Goal: Task Accomplishment & Management: Manage account settings

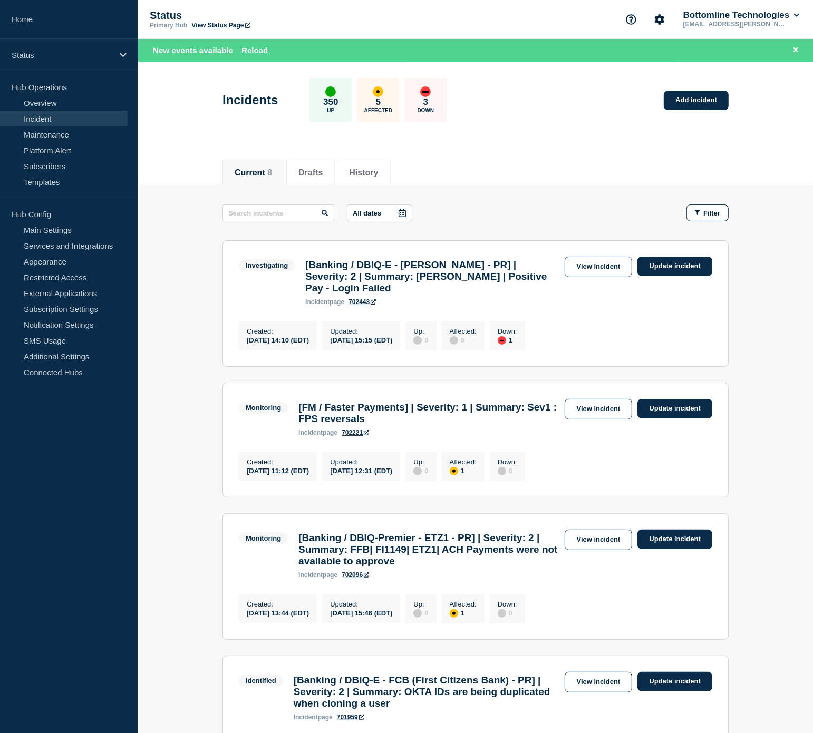
click at [36, 117] on link "Incident" at bounding box center [64, 119] width 128 height 16
click at [44, 101] on link "Overview" at bounding box center [64, 103] width 128 height 16
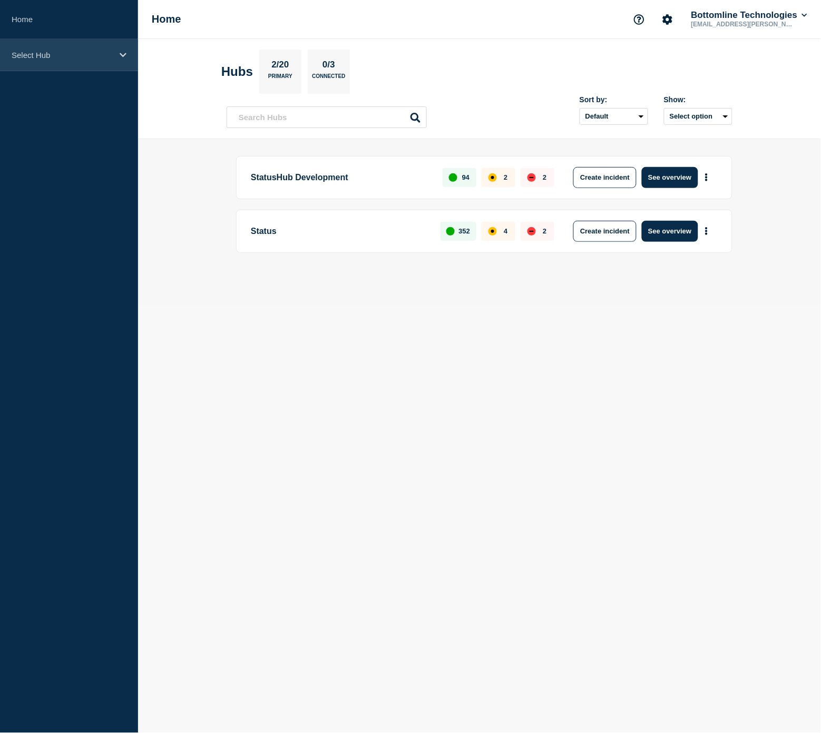
click at [45, 48] on div "Select Hub" at bounding box center [69, 55] width 138 height 32
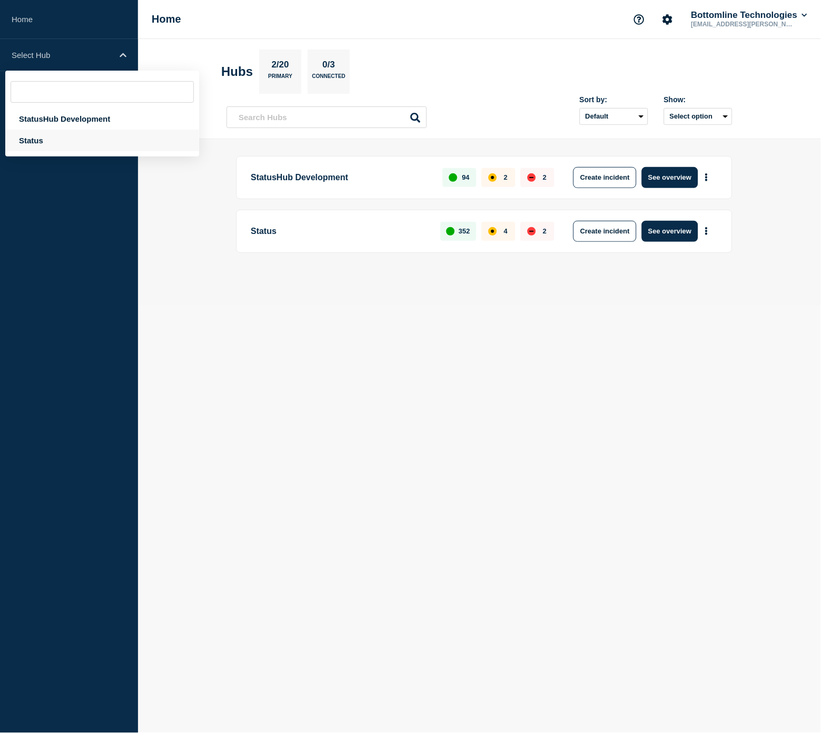
click at [59, 132] on div "Status" at bounding box center [102, 141] width 194 height 22
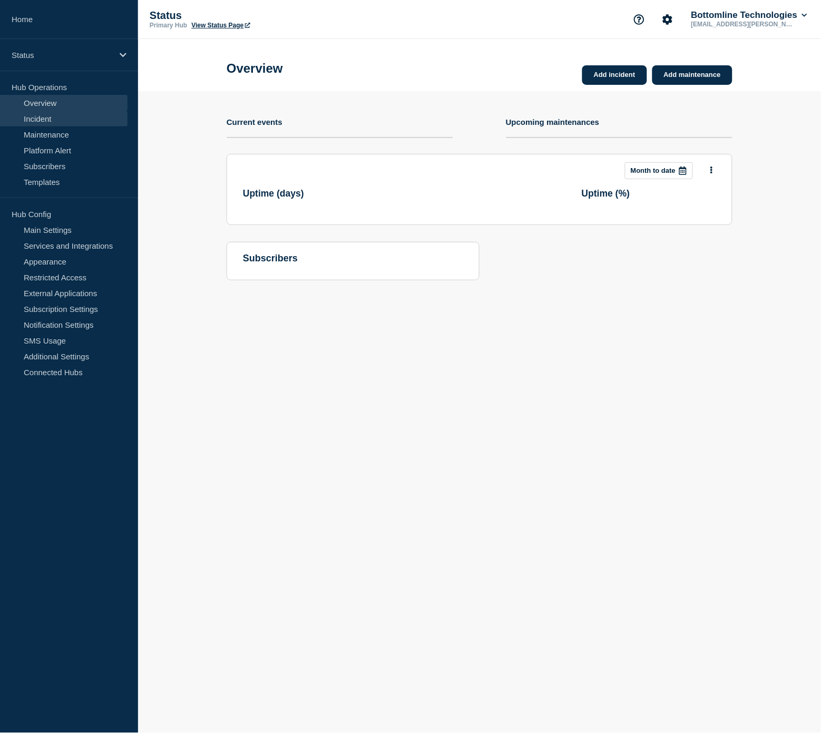
click at [57, 122] on link "Incident" at bounding box center [64, 119] width 128 height 16
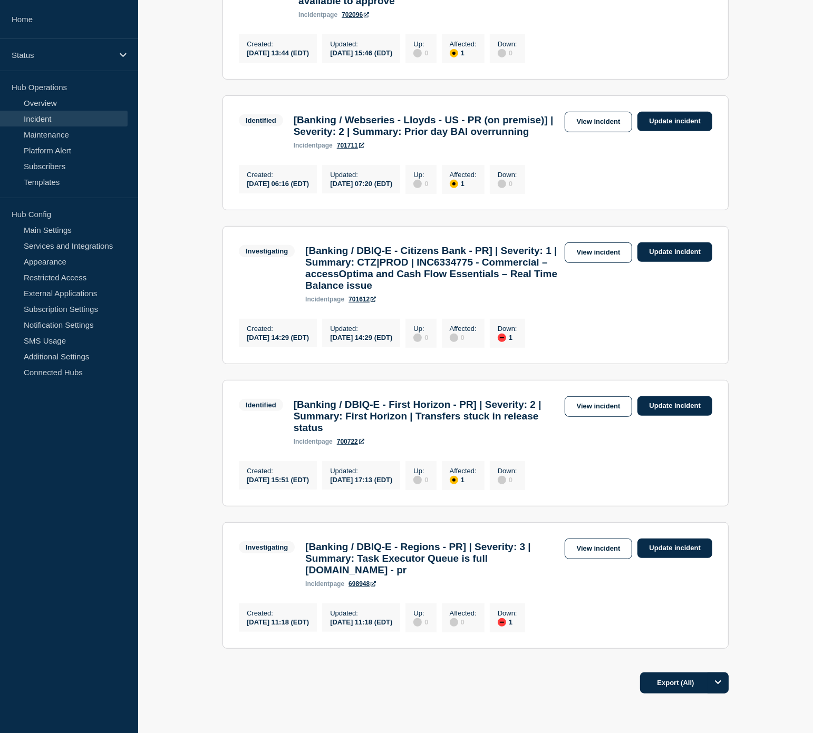
scroll to position [410, 0]
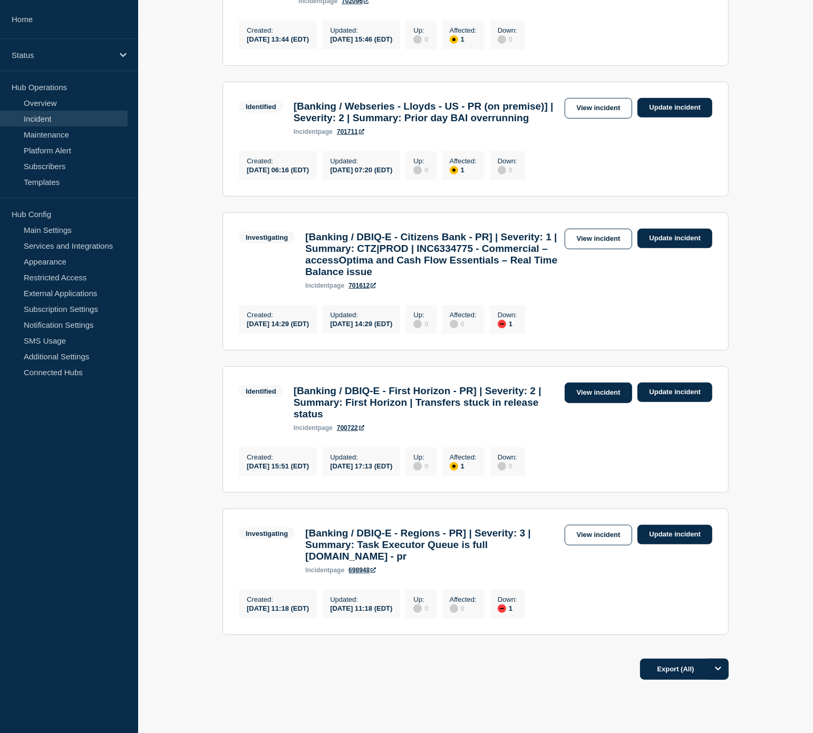
click at [603, 403] on link "View incident" at bounding box center [599, 393] width 68 height 21
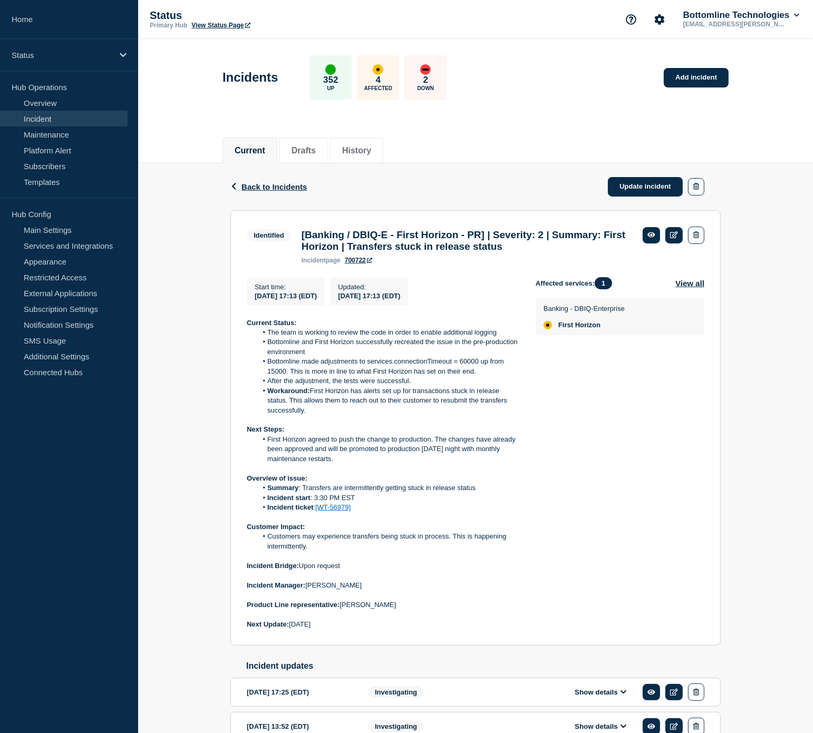
click at [341, 511] on link "[WT-56979]" at bounding box center [332, 507] width 35 height 8
click at [645, 185] on link "Update incident" at bounding box center [645, 187] width 75 height 20
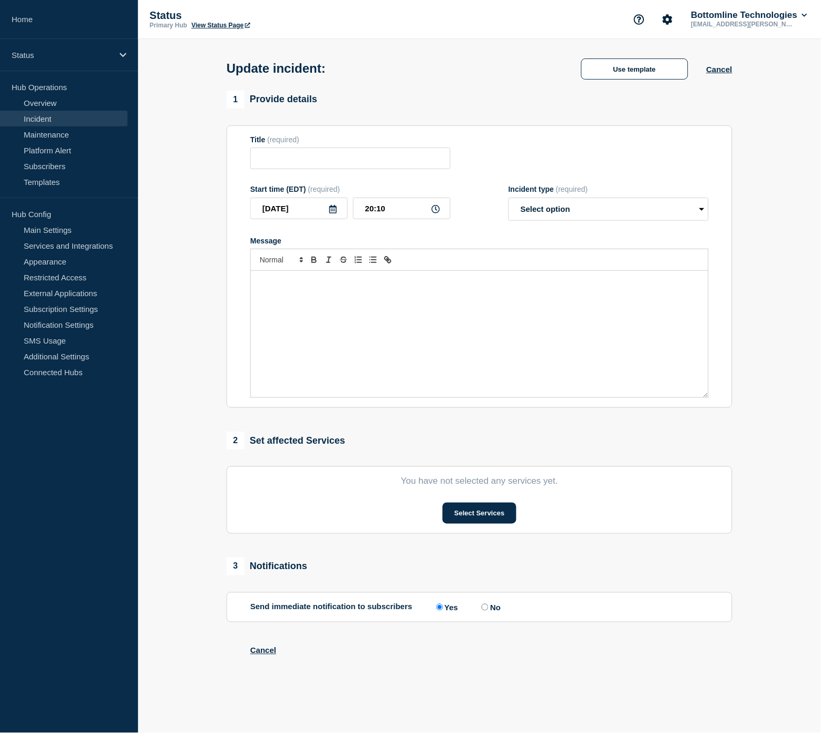
type input "[Banking / DBIQ-E - First Horizon - PR] | Severity: 2 | Summary: First Horizon …"
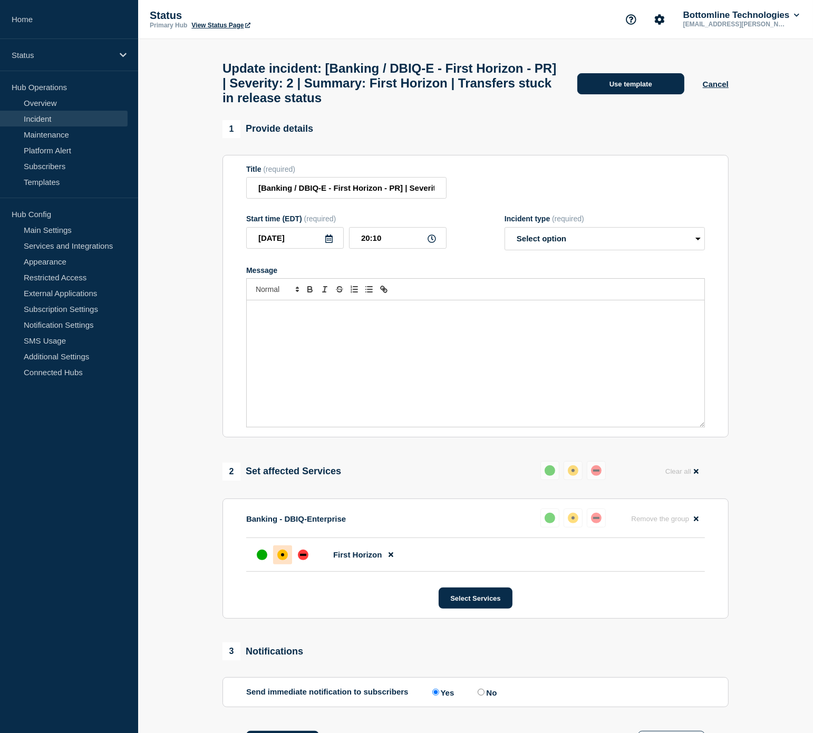
click at [626, 90] on button "Use template" at bounding box center [630, 83] width 107 height 21
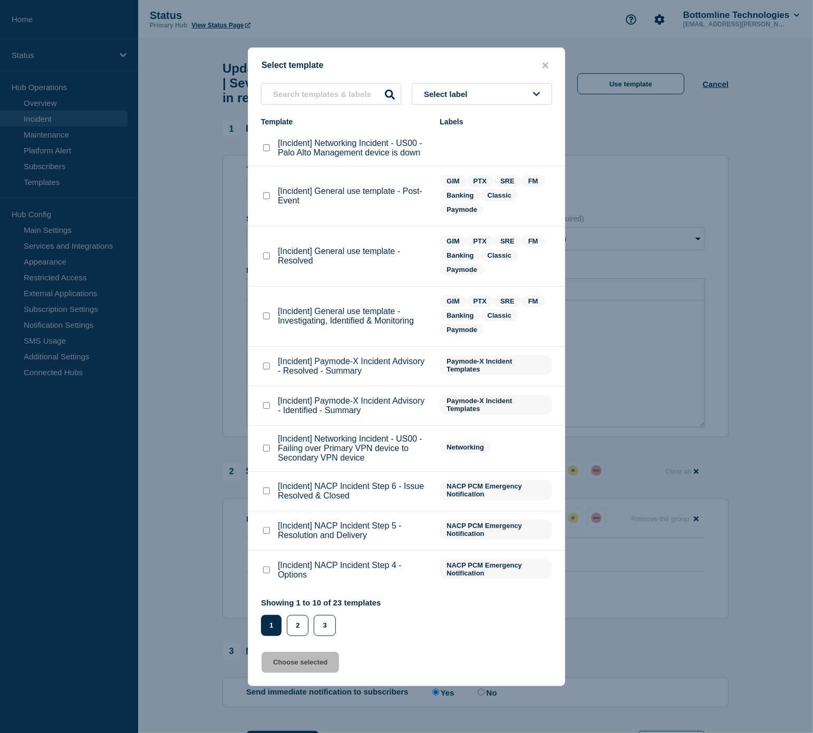
click at [268, 259] on checkbox"] "[Incident] General use template - Resolved checkbox" at bounding box center [266, 256] width 7 height 7
checkbox checkbox"] "true"
click at [329, 658] on button "Choose selected" at bounding box center [299, 662] width 77 height 21
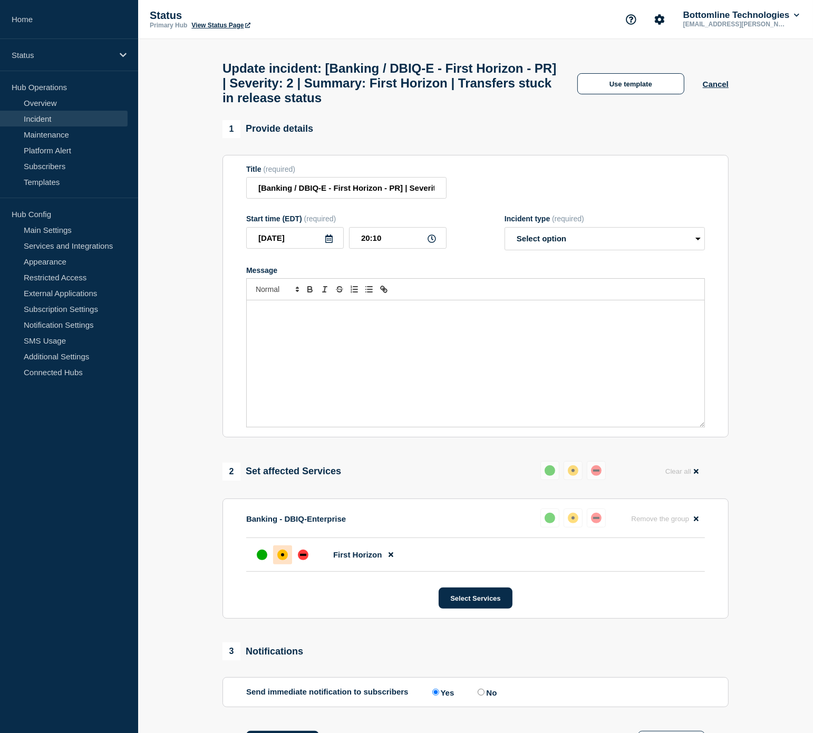
select select "resolved"
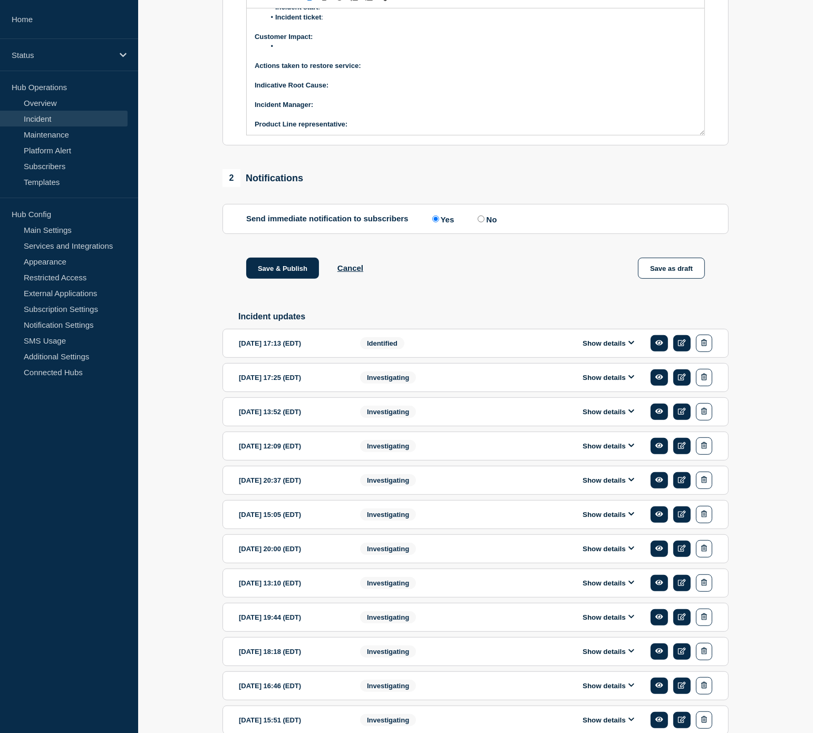
scroll to position [293, 0]
click at [602, 347] on button "Show details" at bounding box center [608, 342] width 58 height 9
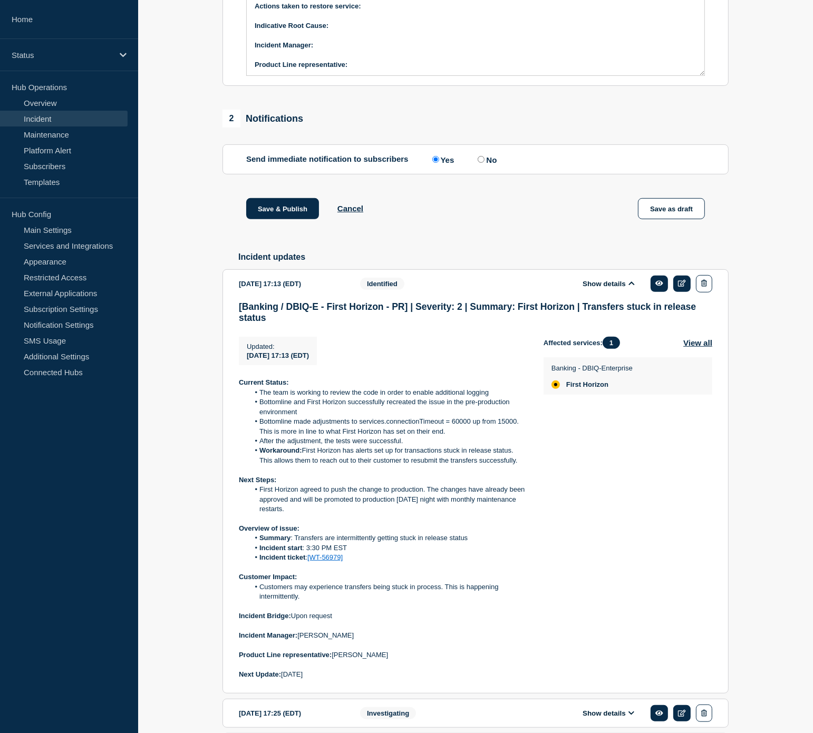
scroll to position [586, 0]
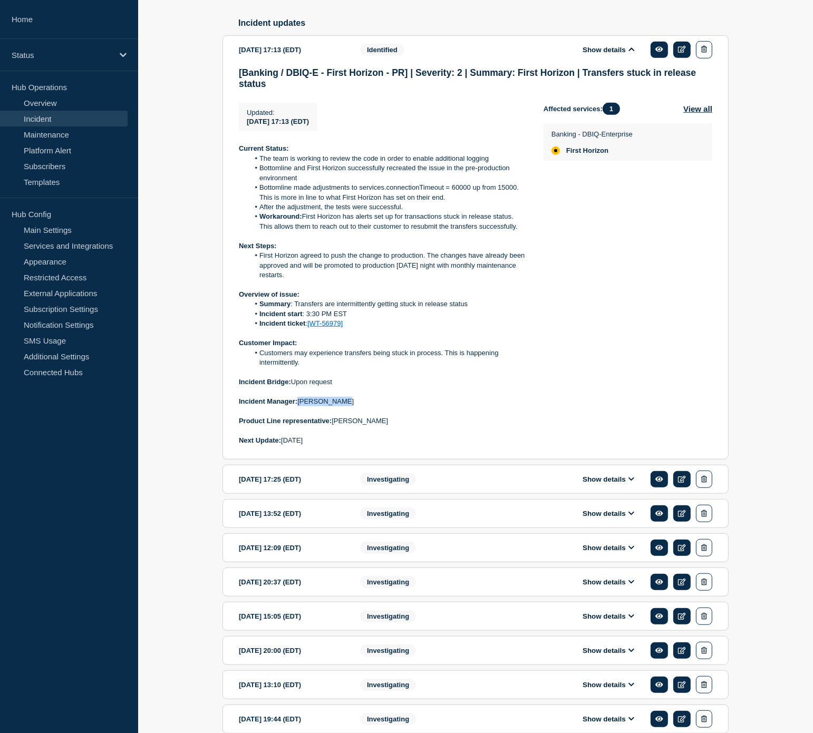
drag, startPoint x: 344, startPoint y: 414, endPoint x: 299, endPoint y: 417, distance: 45.4
click at [299, 406] on p "Incident Manager: [PERSON_NAME]" at bounding box center [383, 401] width 288 height 9
copy p "[PERSON_NAME]"
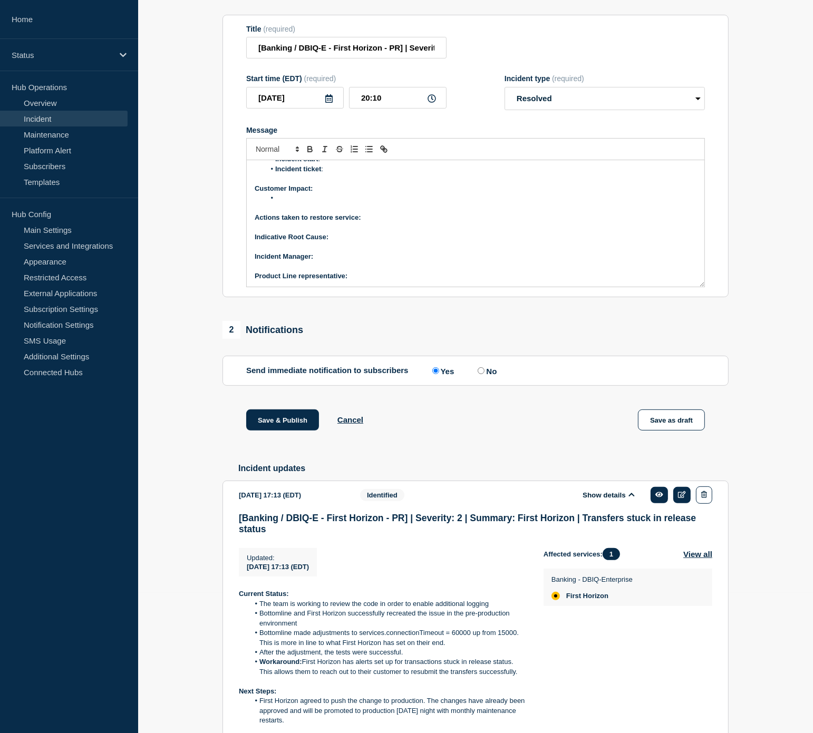
scroll to position [0, 0]
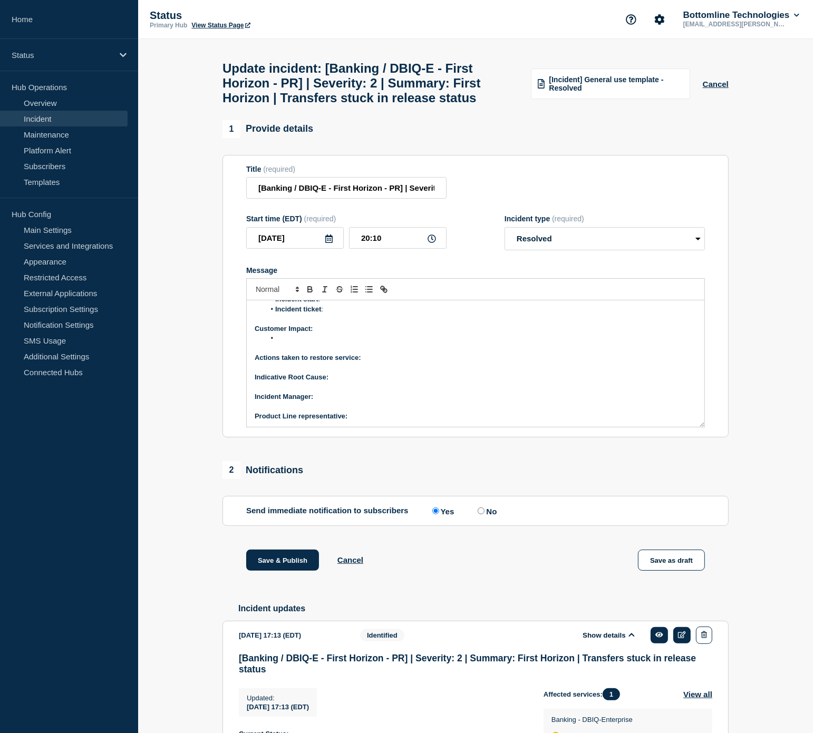
click at [351, 402] on p "﻿Incident Manager:" at bounding box center [476, 396] width 442 height 9
click at [376, 421] on p "Product Line representative:" at bounding box center [476, 416] width 442 height 9
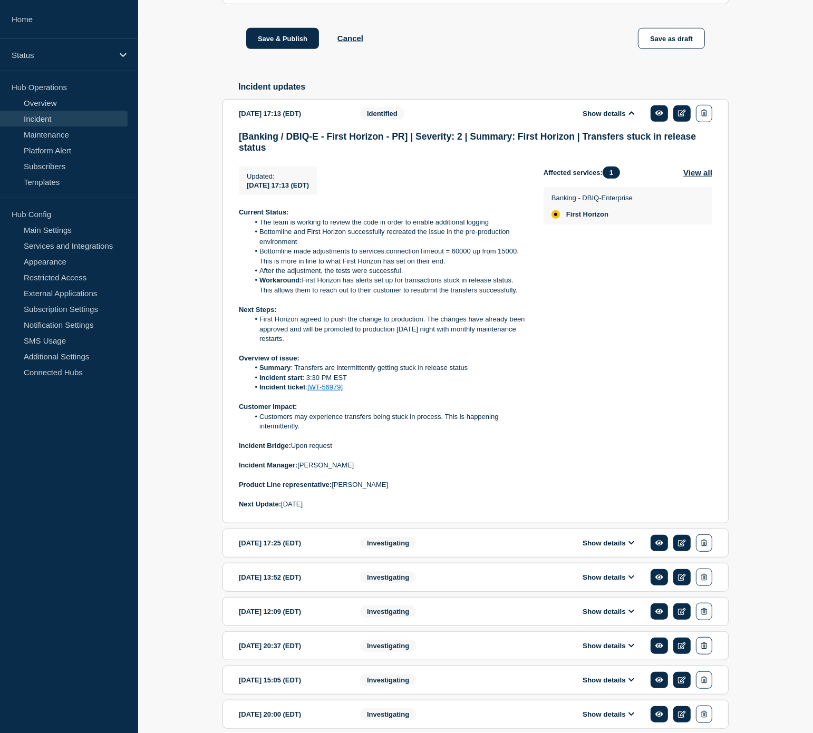
scroll to position [527, 0]
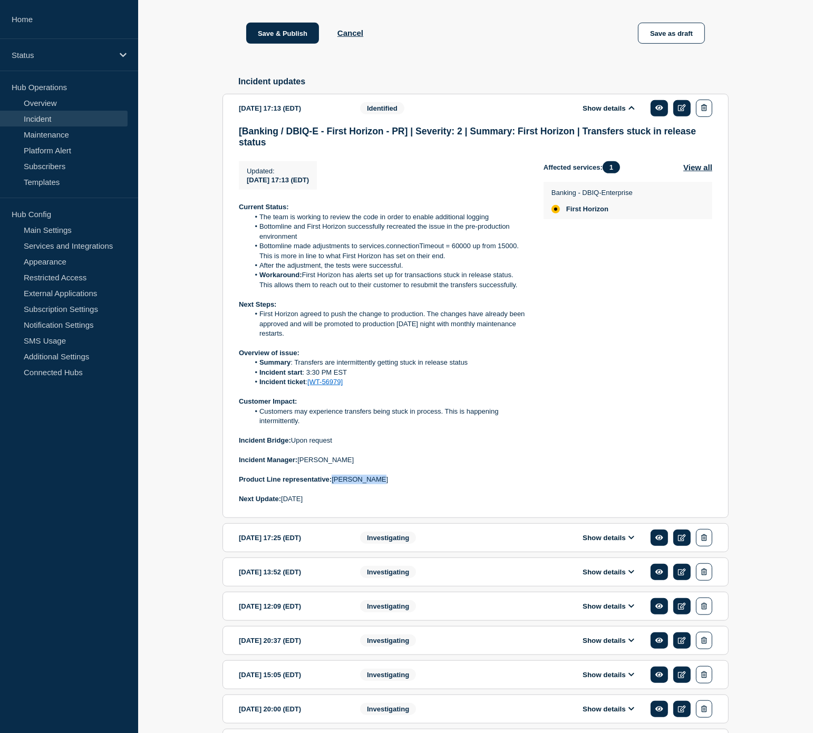
drag, startPoint x: 385, startPoint y: 493, endPoint x: 333, endPoint y: 493, distance: 51.7
click at [333, 484] on p "Product Line representative: [PERSON_NAME]" at bounding box center [383, 479] width 288 height 9
copy p "[PERSON_NAME]"
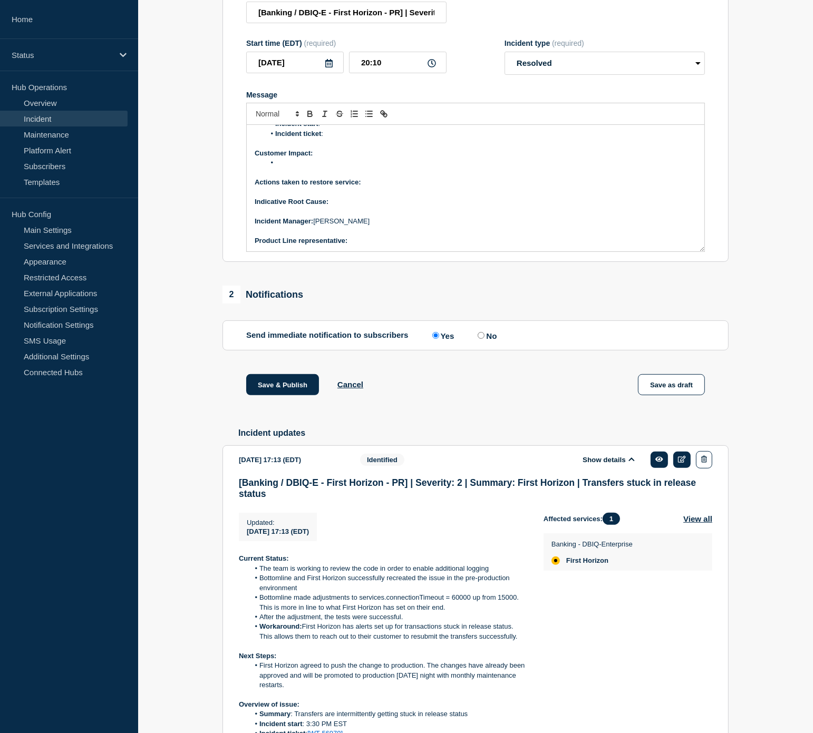
scroll to position [0, 0]
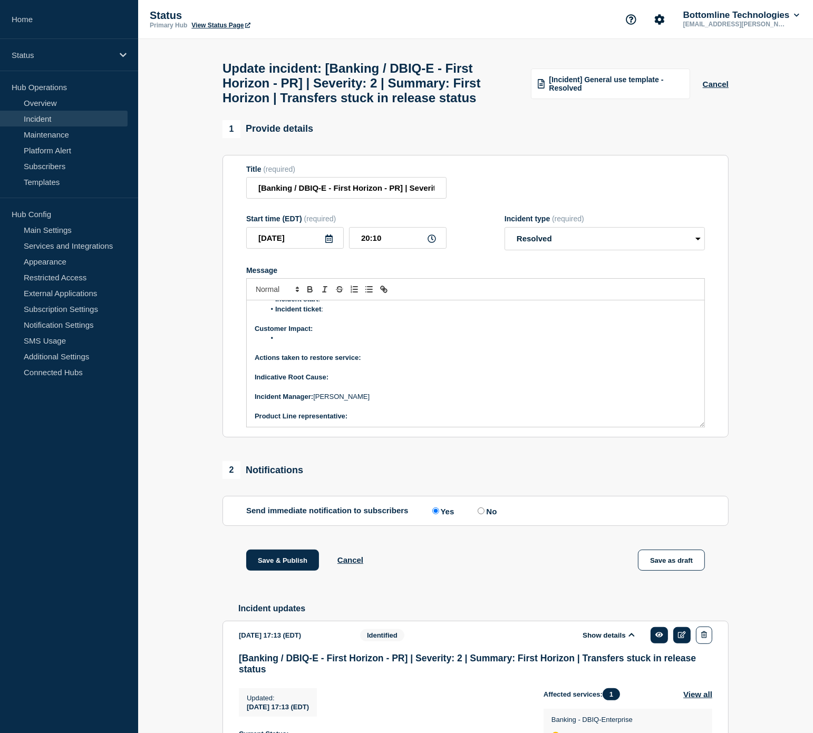
click at [361, 421] on p "Product Line representative:" at bounding box center [476, 416] width 442 height 9
click at [350, 382] on p "Indicative Root Cause:" at bounding box center [476, 377] width 442 height 9
drag, startPoint x: 458, startPoint y: 388, endPoint x: 331, endPoint y: 380, distance: 126.8
click at [329, 382] on p "Indicative Root Cause: To be determined during retrospective" at bounding box center [476, 377] width 442 height 9
click at [308, 292] on icon "Toggle bold text" at bounding box center [310, 290] width 4 height 3
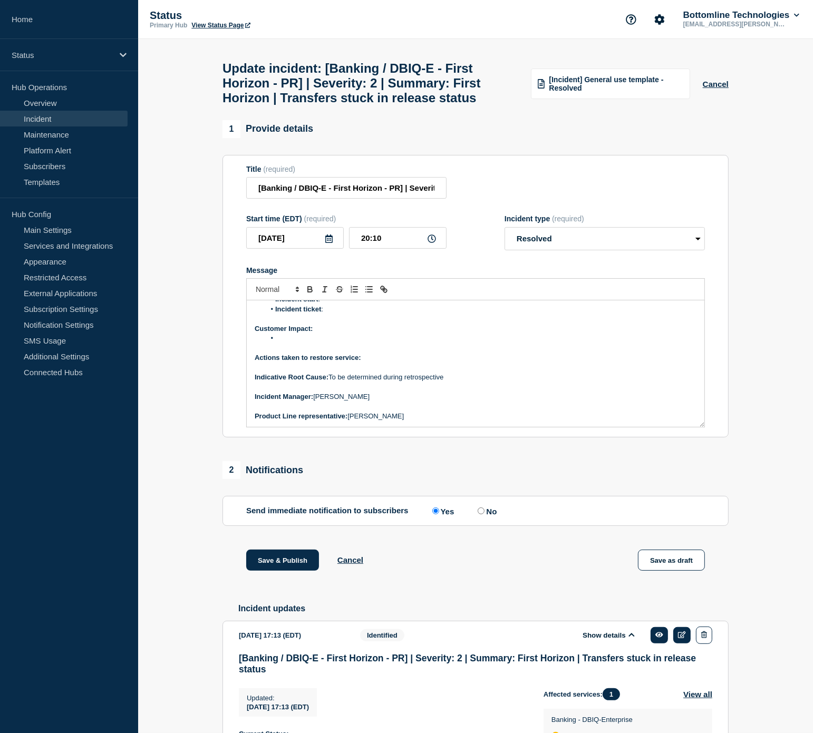
click at [380, 362] on p "Actions taken to restore service:" at bounding box center [476, 357] width 442 height 9
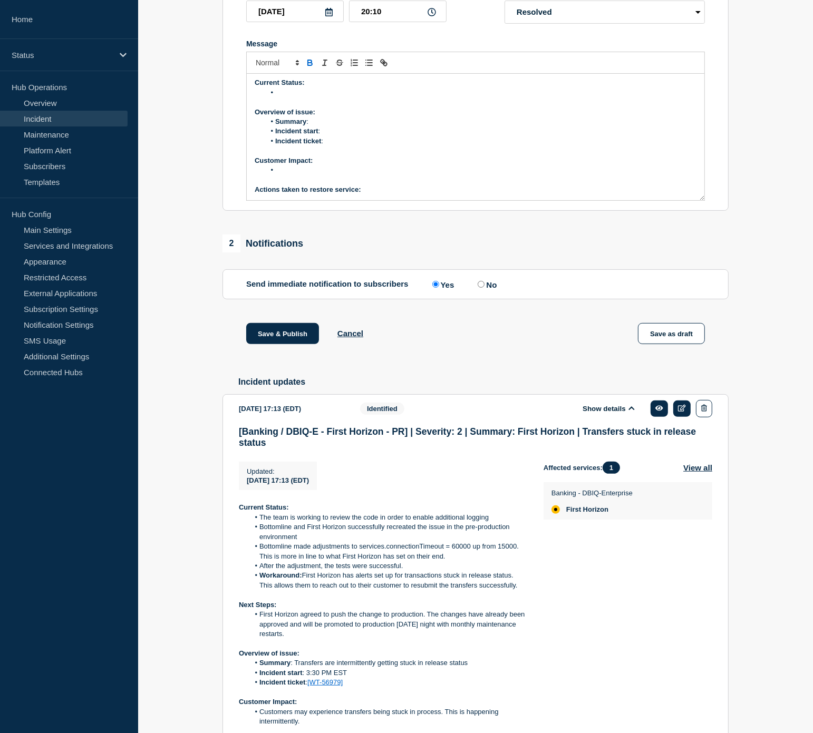
scroll to position [293, 0]
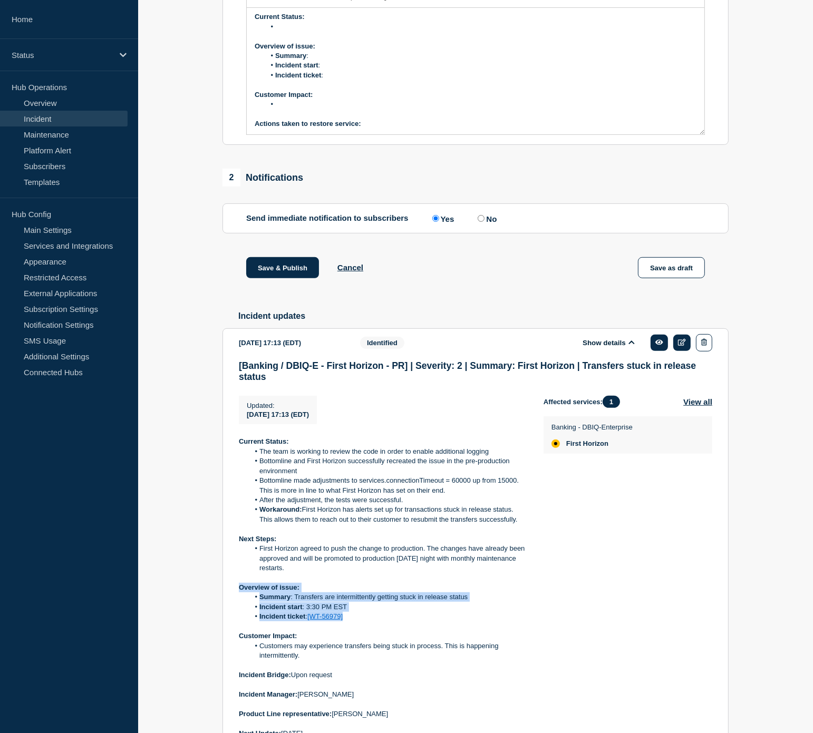
drag, startPoint x: 351, startPoint y: 629, endPoint x: 233, endPoint y: 603, distance: 120.5
click at [233, 603] on section "[DATE] 17:13 (EDT) Show details Identified [Banking / DBIQ-E - First Horizon - …" at bounding box center [475, 540] width 506 height 425
copy div "Overview of issue: Summary : Transfers are intermittently getting stuck in rele…"
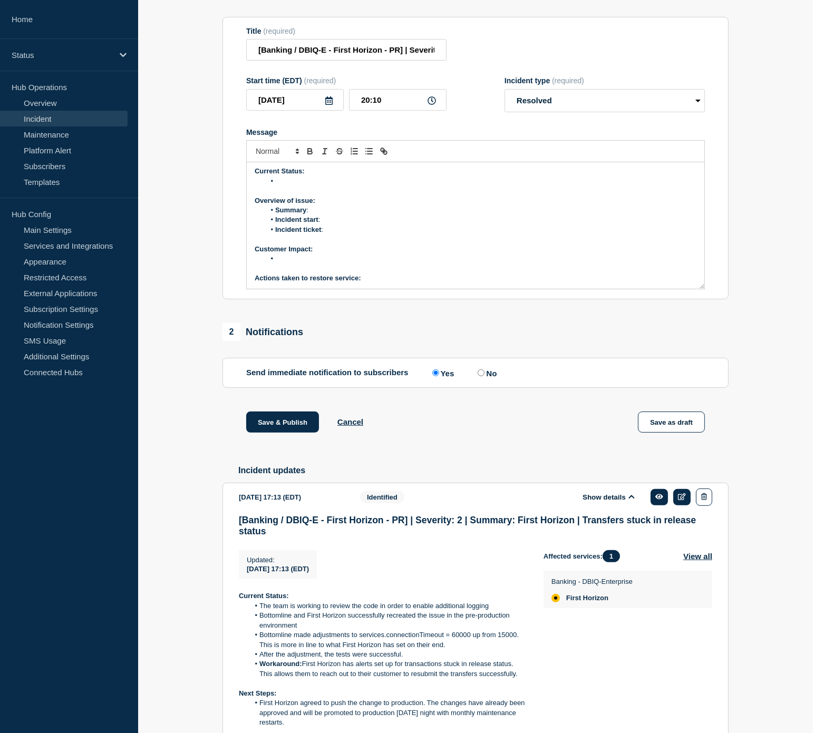
scroll to position [0, 0]
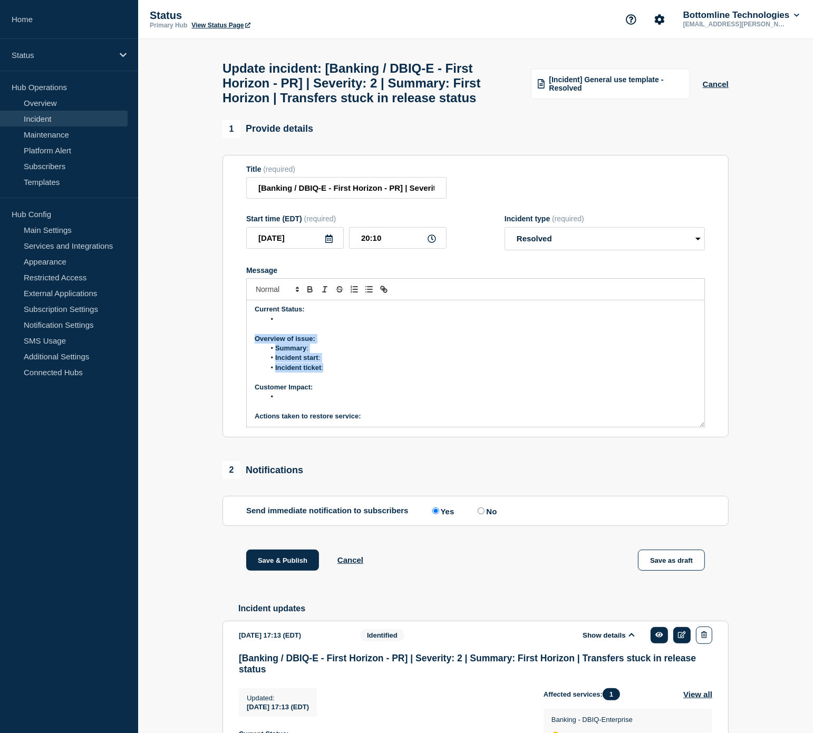
drag, startPoint x: 335, startPoint y: 378, endPoint x: 250, endPoint y: 352, distance: 88.2
click at [250, 352] on div "Current Status: Overview of issue: Summary : Incident start : Incident ticket :…" at bounding box center [476, 364] width 458 height 127
click at [331, 324] on li "Message" at bounding box center [481, 319] width 432 height 9
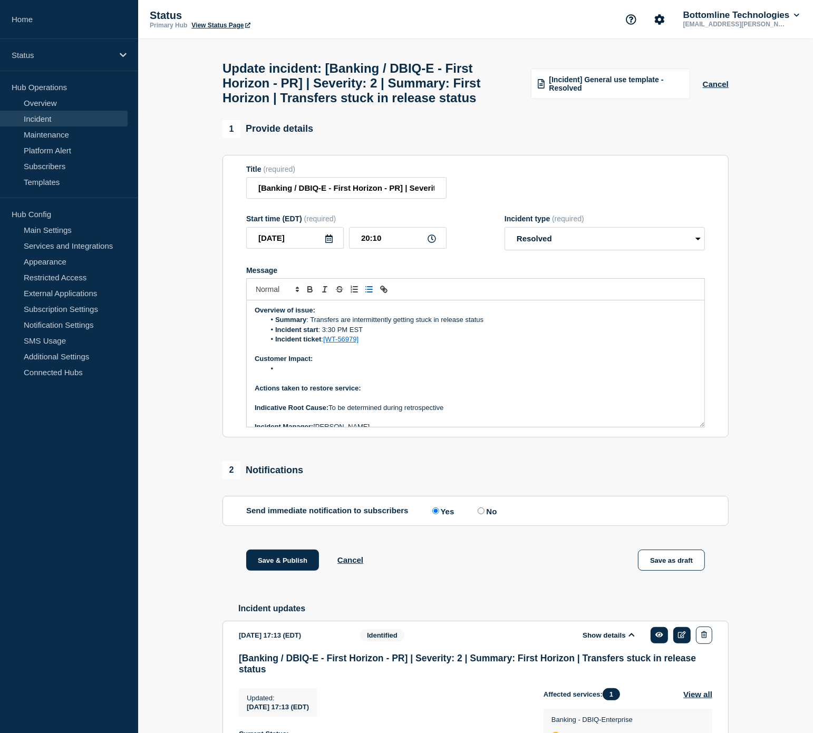
scroll to position [61, 0]
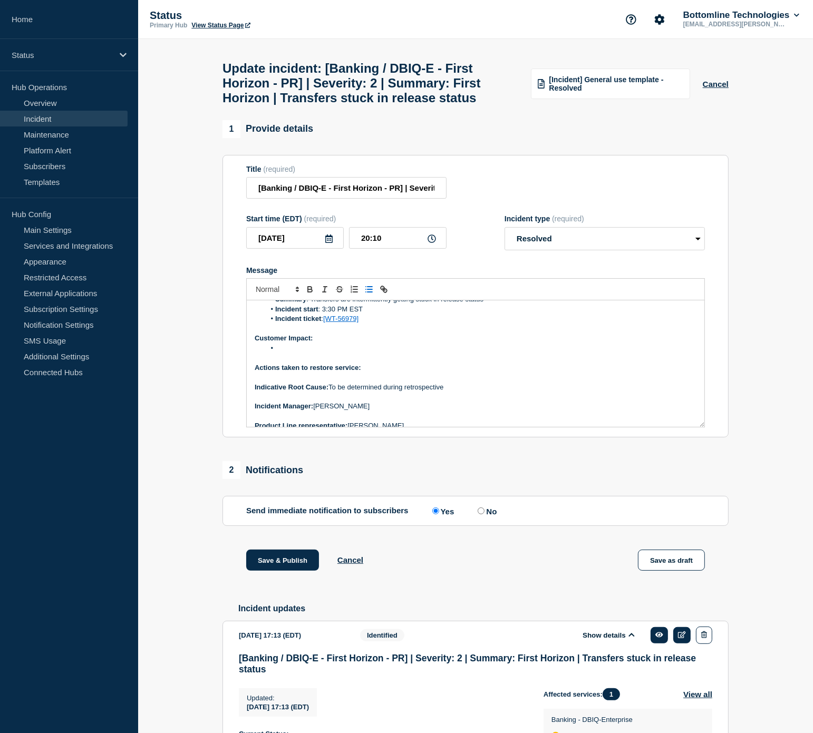
click at [378, 373] on p "Actions taken to restore service:" at bounding box center [476, 367] width 442 height 9
drag, startPoint x: 570, startPoint y: 376, endPoint x: 364, endPoint y: 377, distance: 206.1
click at [364, 373] on p "Actions taken to restore service: The timeout setting was increased to match wh…" at bounding box center [476, 367] width 442 height 9
click at [313, 294] on icon "Toggle bold text" at bounding box center [309, 289] width 9 height 9
click at [577, 373] on p "Actions taken to restore service: The timeout setting was increased to match wh…" at bounding box center [476, 367] width 442 height 9
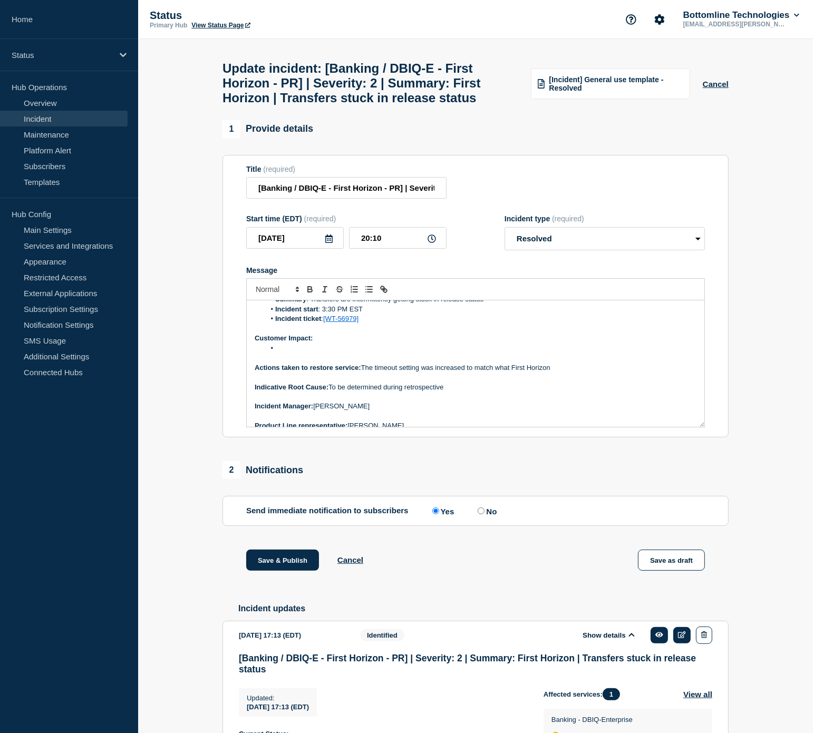
click at [576, 373] on p "Actions taken to restore service: The timeout setting was increased to match wh…" at bounding box center [476, 367] width 442 height 9
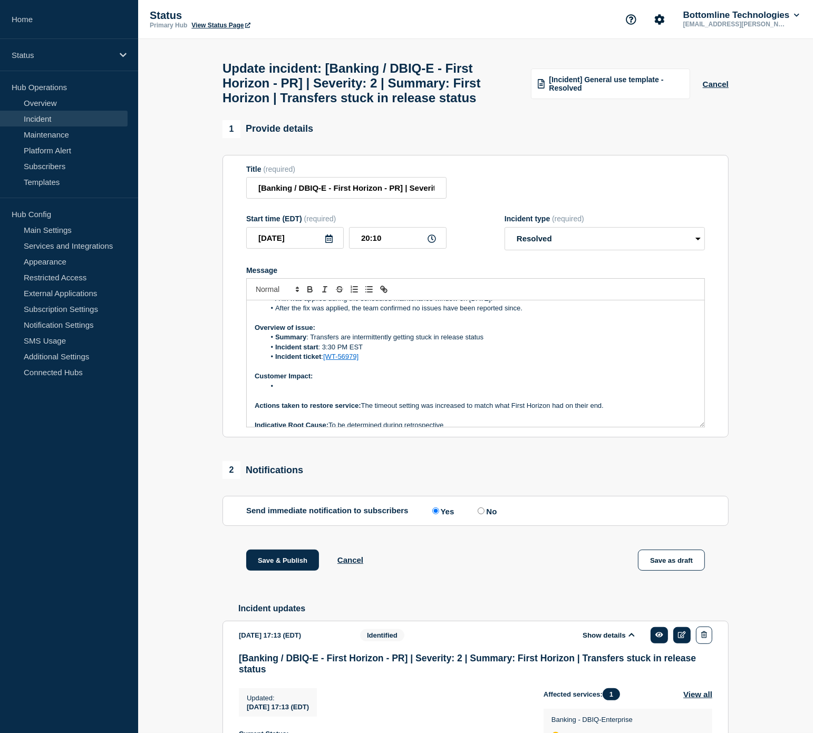
scroll to position [2, 0]
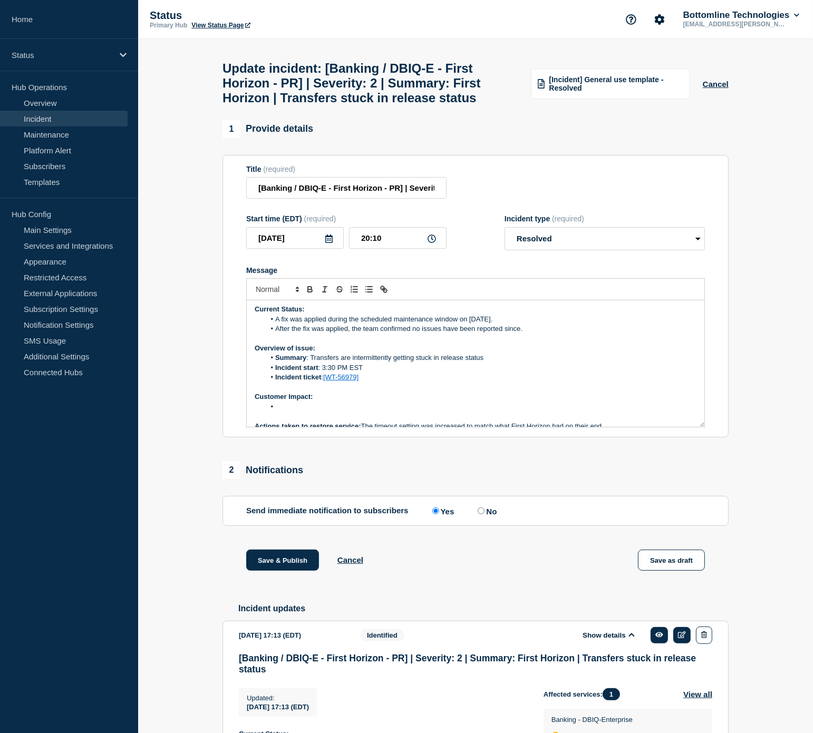
click at [277, 324] on li "A fix was applied during the scheduled maintenance window on [DATE]." at bounding box center [481, 319] width 432 height 9
click at [530, 334] on li "After the fix was applied, the team confirmed no issues have been reported sinc…" at bounding box center [481, 328] width 432 height 9
click at [314, 412] on li "Message" at bounding box center [481, 406] width 432 height 9
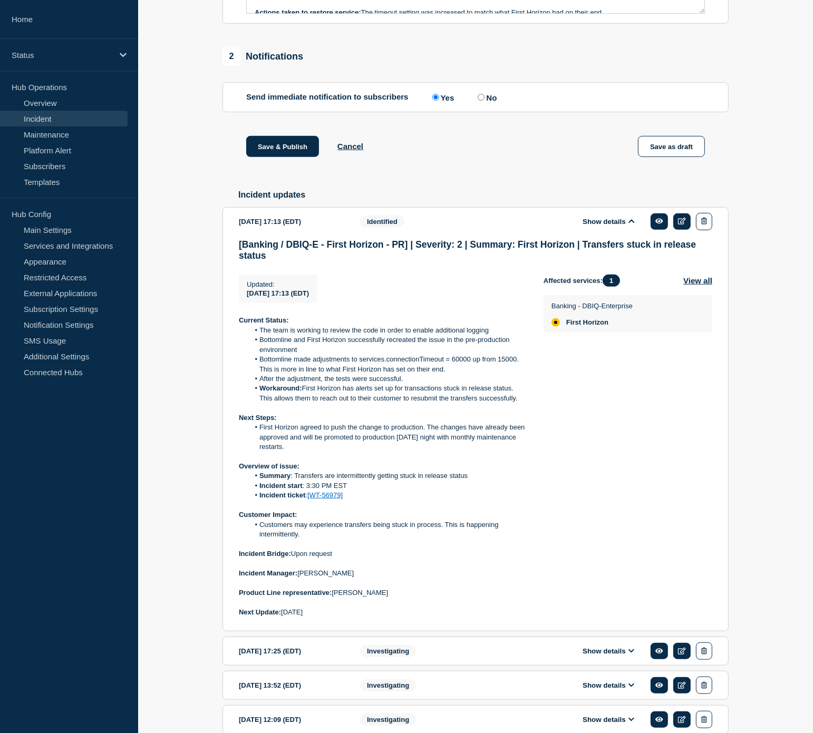
scroll to position [527, 0]
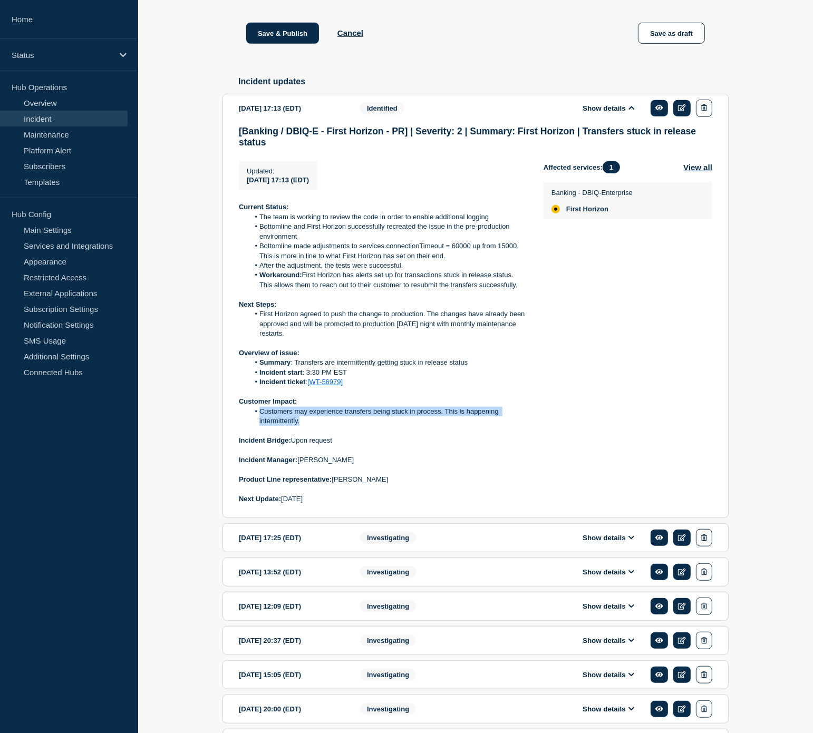
drag, startPoint x: 306, startPoint y: 433, endPoint x: 259, endPoint y: 425, distance: 47.1
click at [259, 425] on li "Customers may experience transfers being stuck in process. This is happening in…" at bounding box center [388, 417] width 278 height 20
copy li "Customers may experience transfers being stuck in process. This is happening in…"
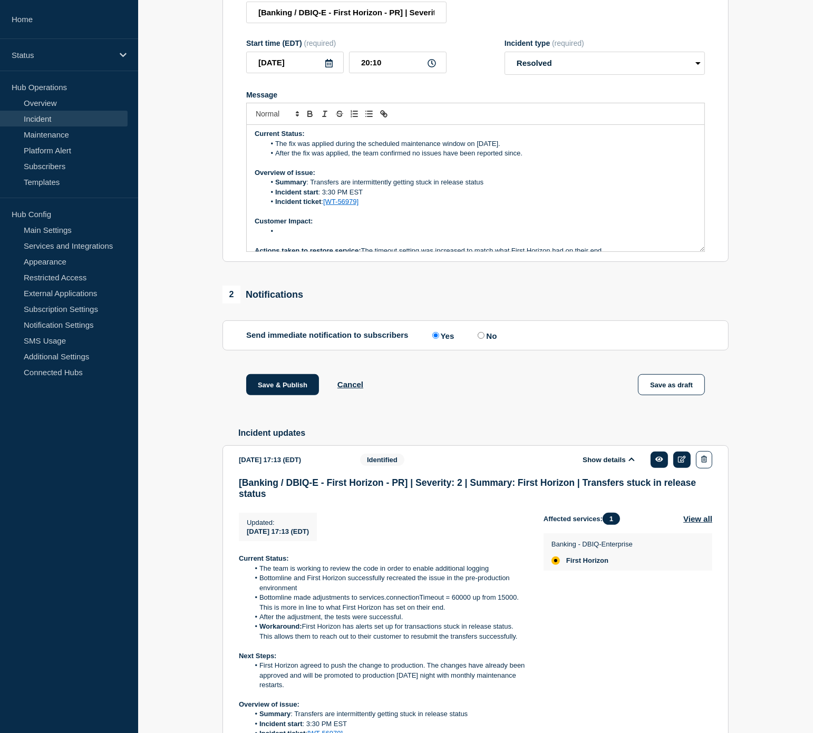
scroll to position [0, 0]
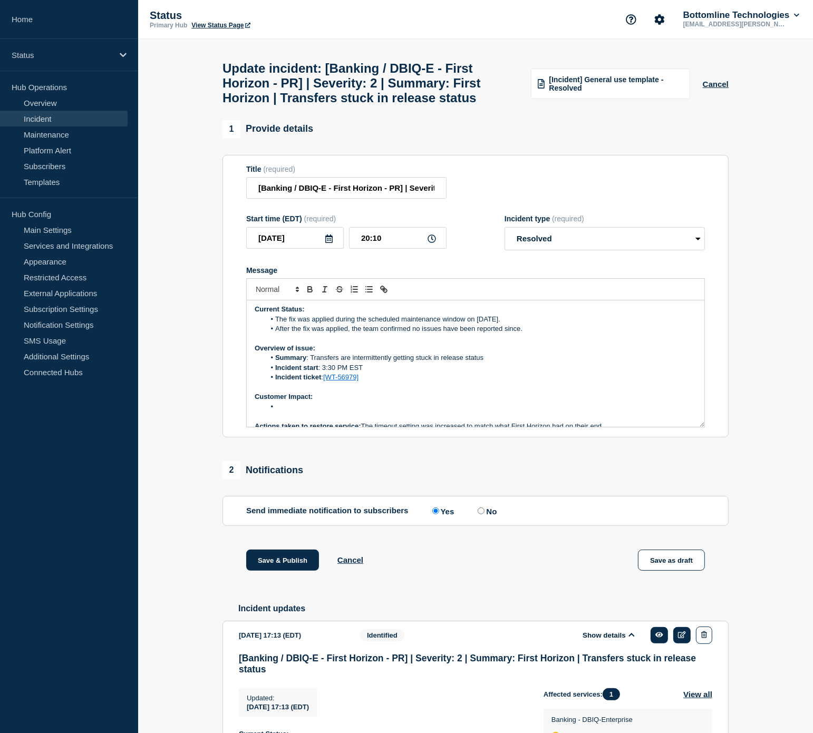
click at [289, 412] on li "Message" at bounding box center [481, 406] width 432 height 9
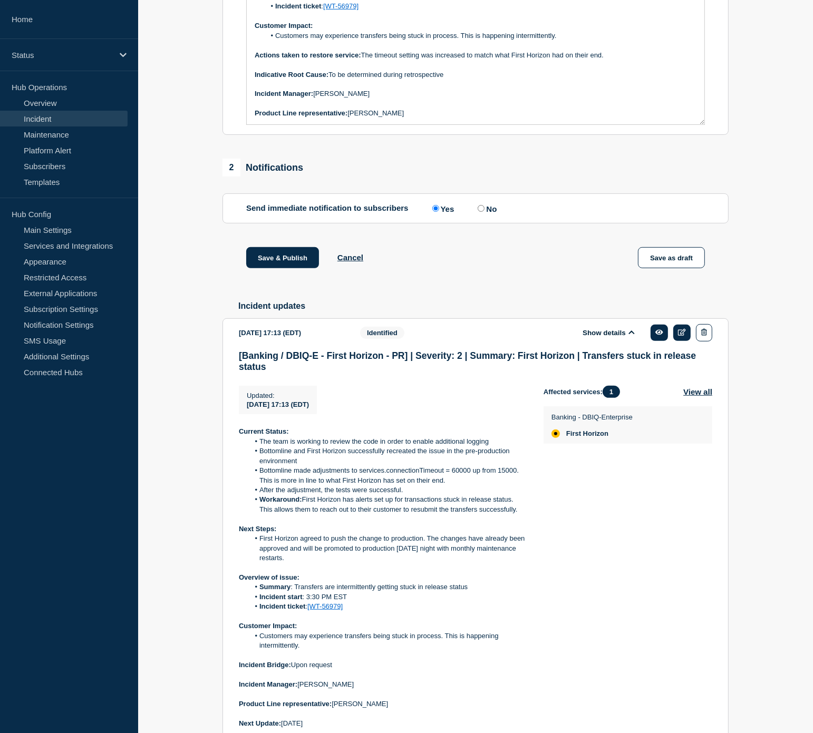
scroll to position [351, 0]
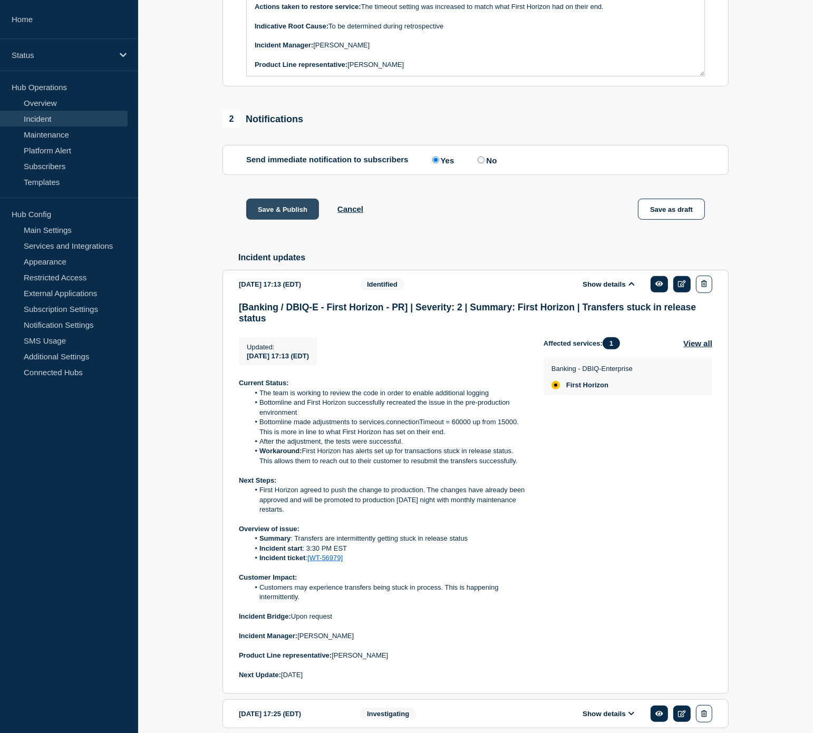
click at [272, 218] on button "Save & Publish" at bounding box center [282, 209] width 73 height 21
